Goal: Register for event/course

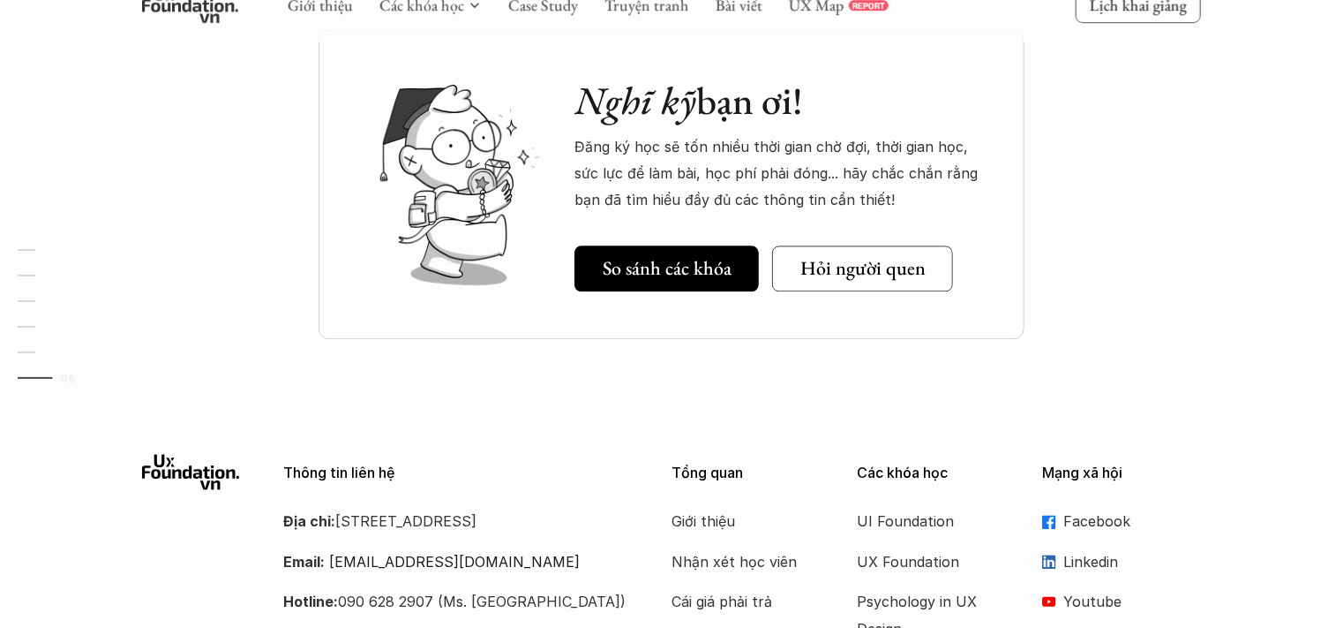
scroll to position [5351, 0]
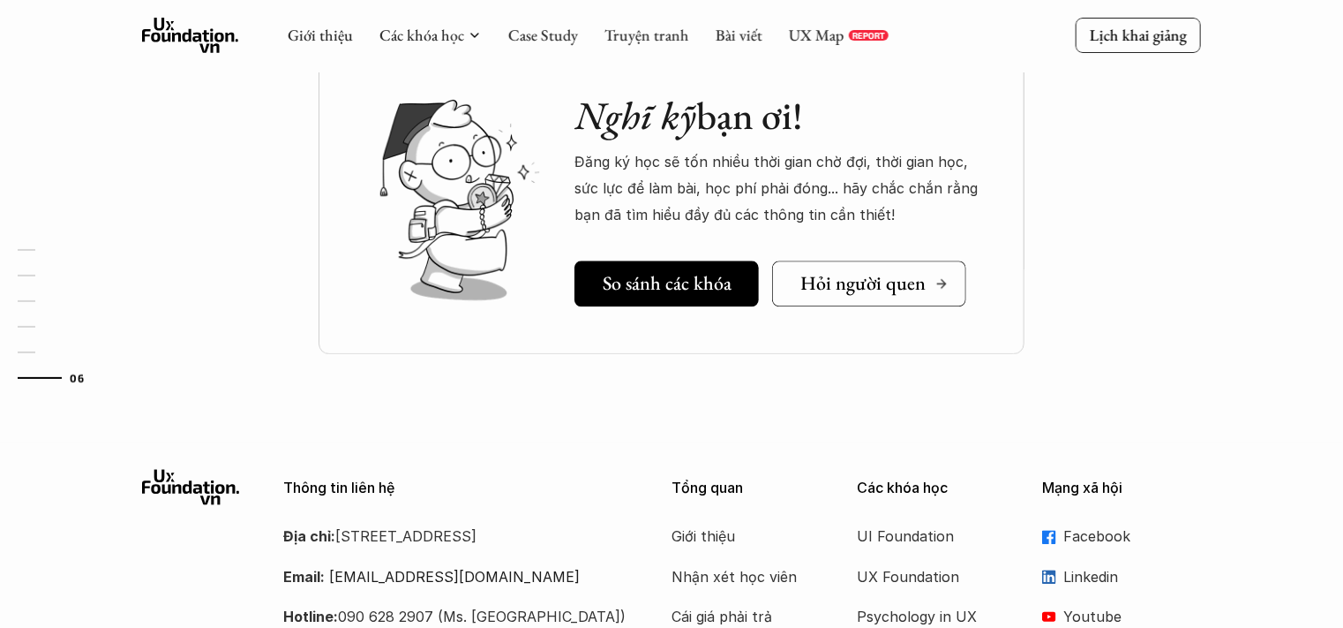
click at [897, 274] on h5 "Hỏi người quen" at bounding box center [863, 283] width 125 height 23
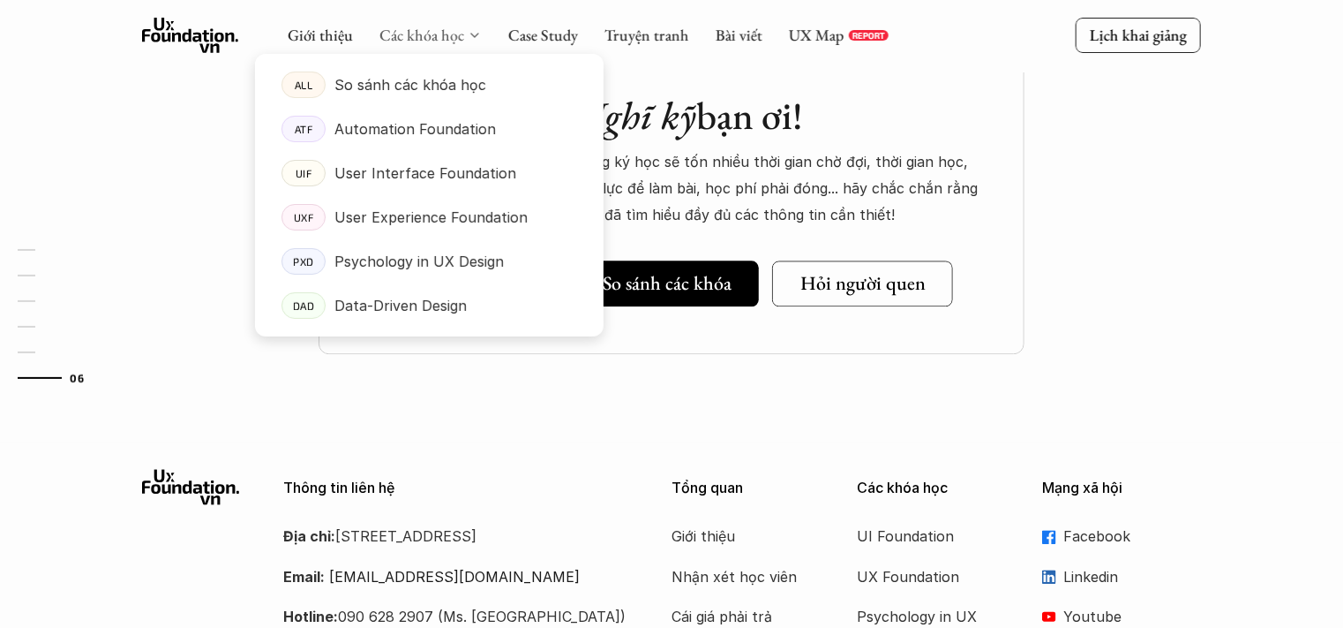
click at [432, 34] on link "Các khóa học" at bounding box center [422, 35] width 85 height 20
click at [420, 84] on p "So sánh các khóa học" at bounding box center [411, 84] width 152 height 26
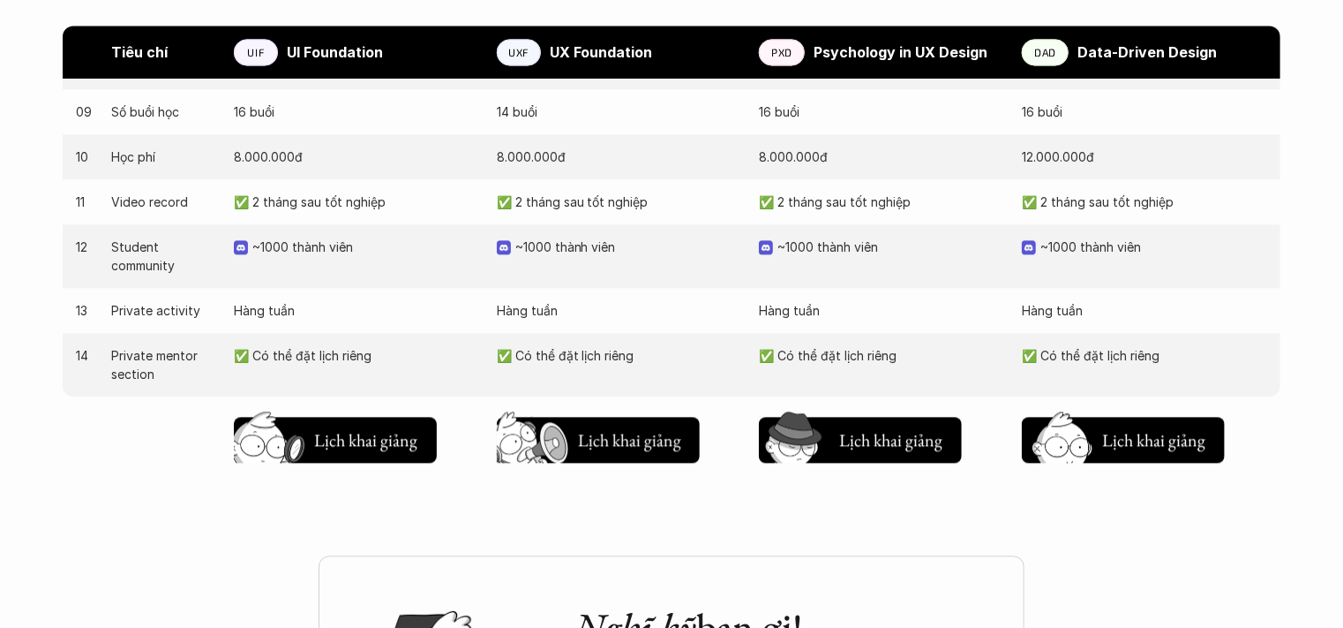
scroll to position [1924, 0]
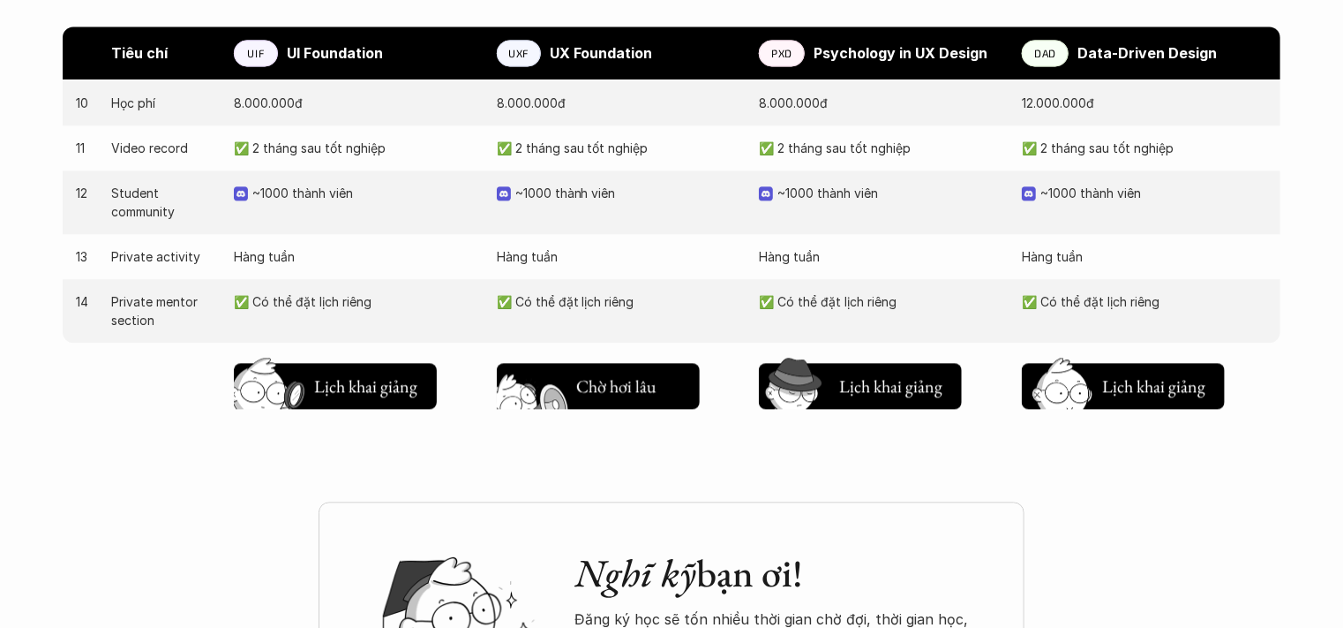
click at [611, 386] on h5 "Lịch khai giảng" at bounding box center [629, 390] width 106 height 25
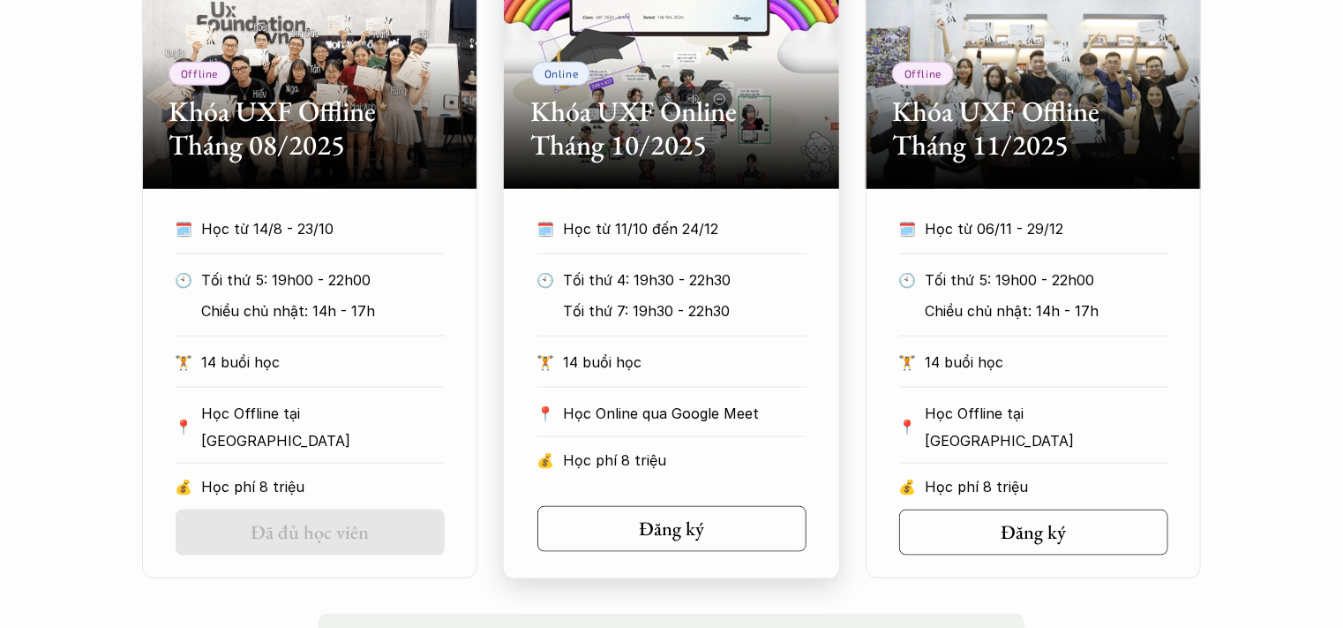
scroll to position [988, 0]
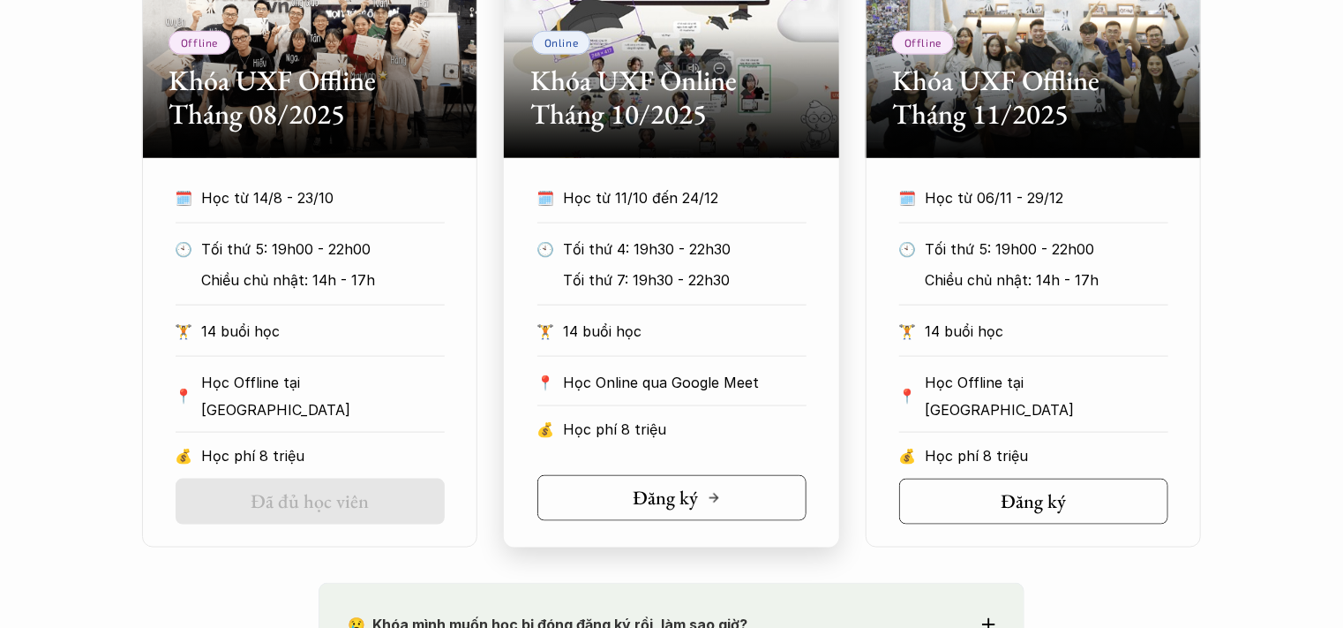
click at [660, 500] on h5 "Đăng ký" at bounding box center [665, 497] width 65 height 23
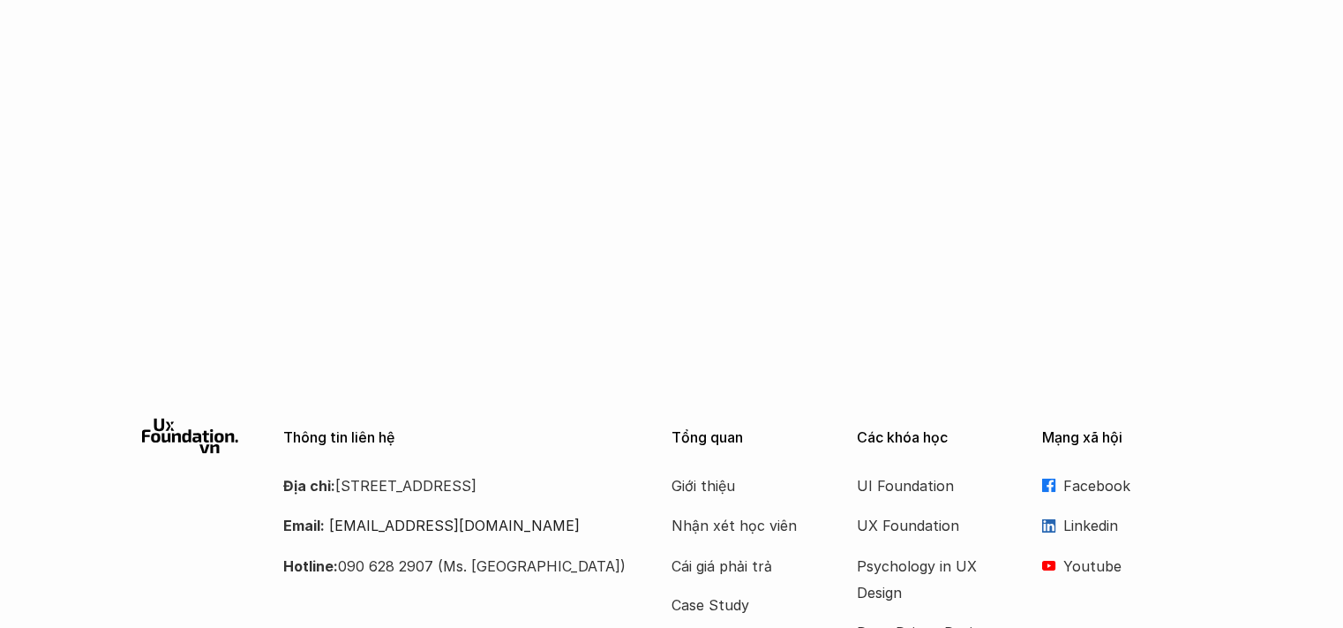
scroll to position [1070, 0]
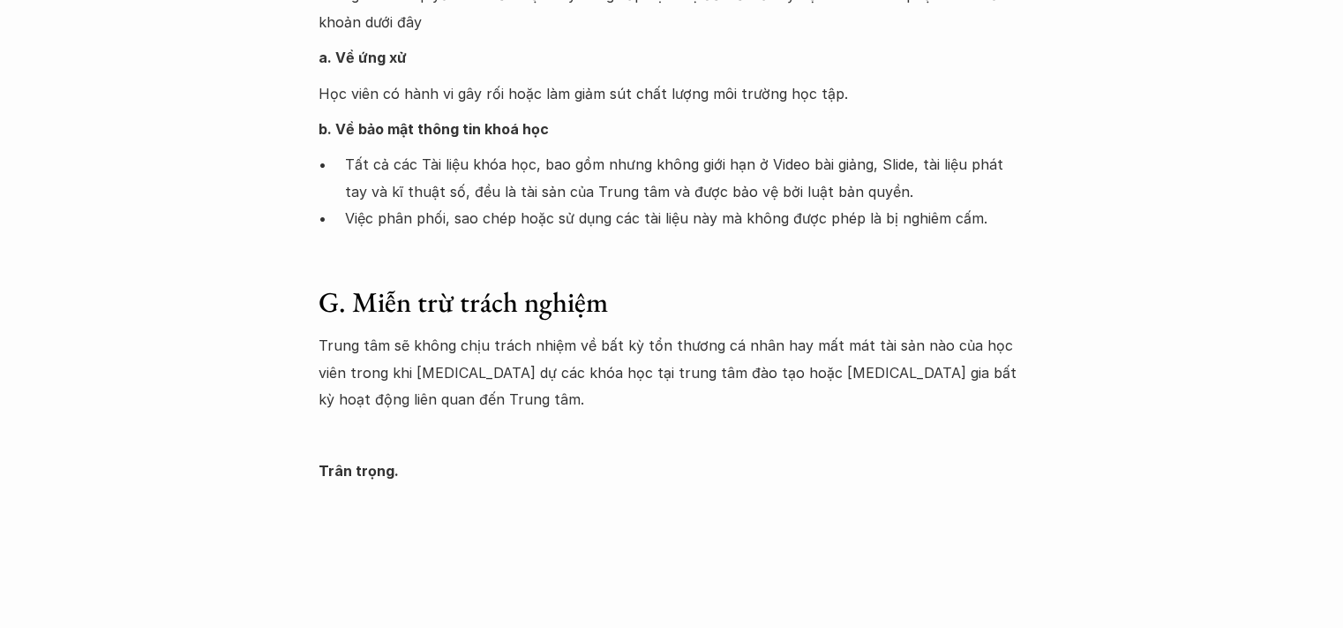
scroll to position [2872, 0]
